Goal: Check status: Check status

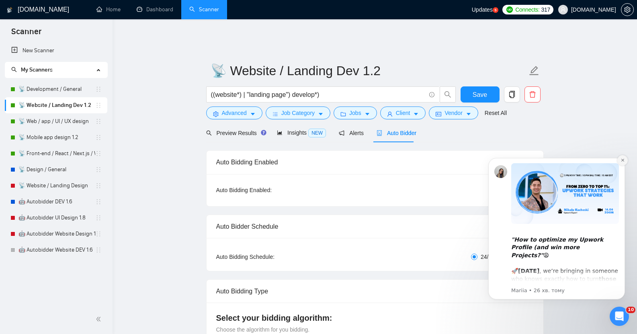
click at [622, 160] on icon "Dismiss notification" at bounding box center [621, 160] width 3 height 3
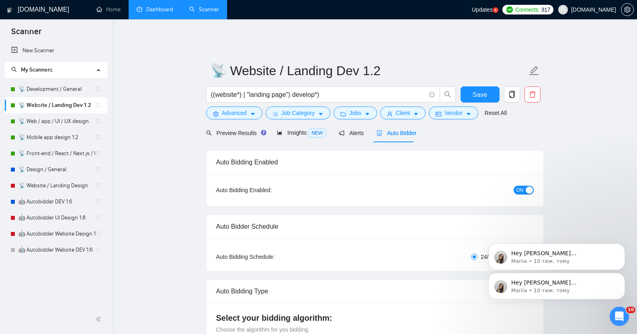
click at [153, 13] on link "Dashboard" at bounding box center [155, 9] width 37 height 7
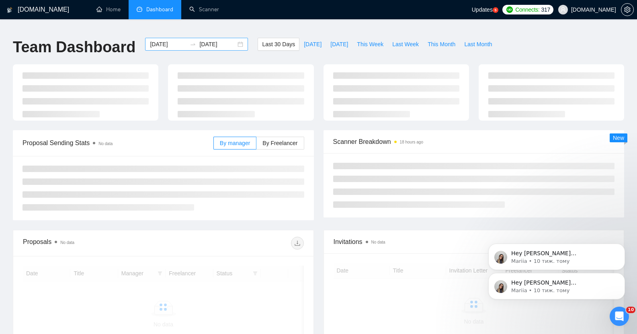
click at [155, 40] on input "[DATE]" at bounding box center [168, 44] width 37 height 9
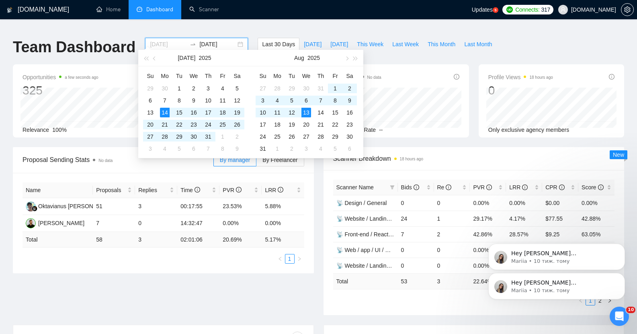
type input "[DATE]"
click at [306, 111] on div "13" at bounding box center [306, 113] width 10 height 10
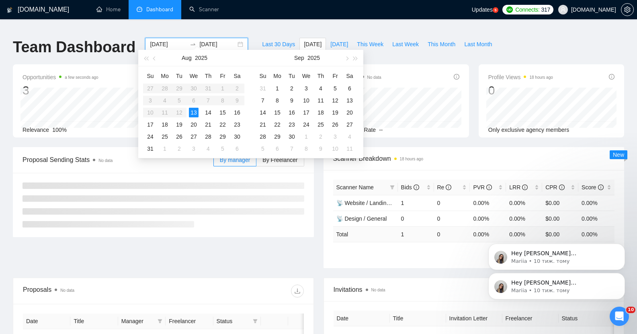
type input "[DATE]"
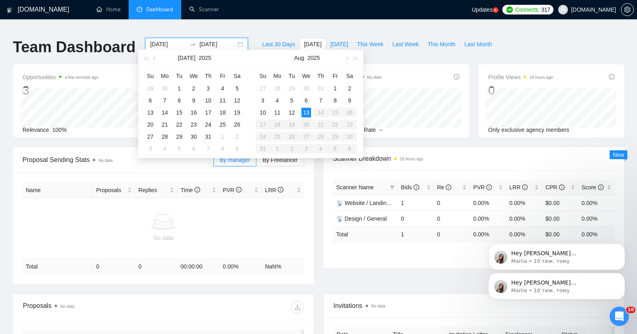
click at [167, 40] on input "[DATE]" at bounding box center [168, 44] width 37 height 9
type input "[DATE]"
click at [293, 112] on div "12" at bounding box center [292, 113] width 10 height 10
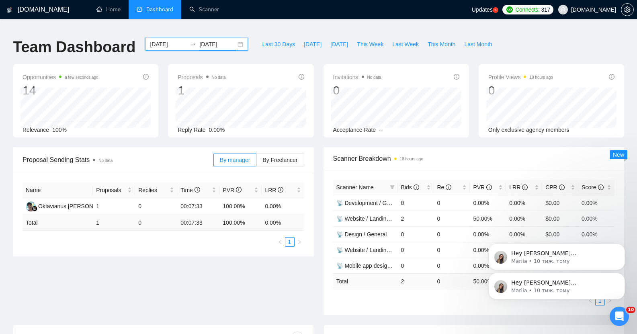
click at [200, 40] on input "[DATE]" at bounding box center [217, 44] width 37 height 9
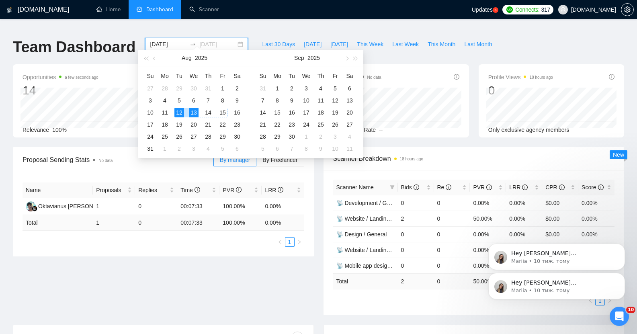
type input "[DATE]"
click at [179, 113] on div "12" at bounding box center [179, 113] width 10 height 10
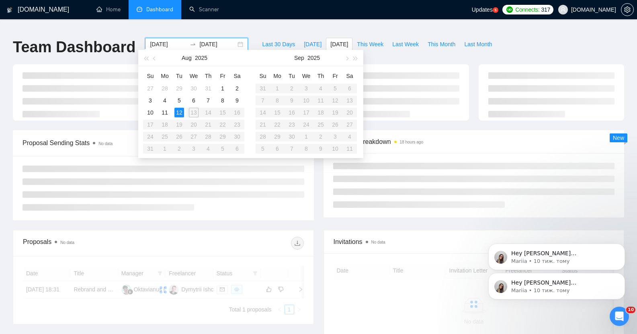
type input "[DATE]"
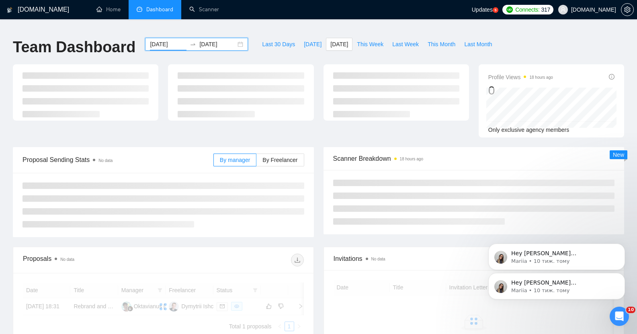
click at [250, 23] on div "[DOMAIN_NAME] Home Dashboard Scanner Updates 5 Connects: 317 [DOMAIN_NAME] Team…" at bounding box center [318, 225] width 637 height 438
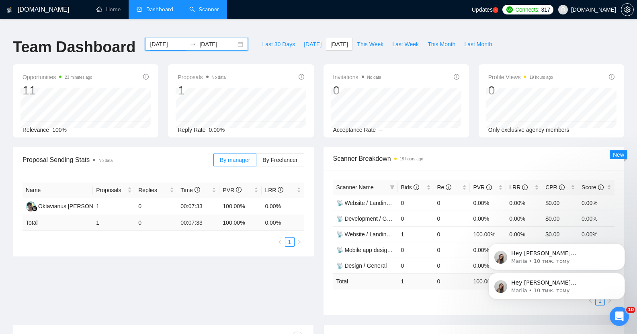
click at [209, 13] on link "Scanner" at bounding box center [204, 9] width 30 height 7
